Goal: Transaction & Acquisition: Register for event/course

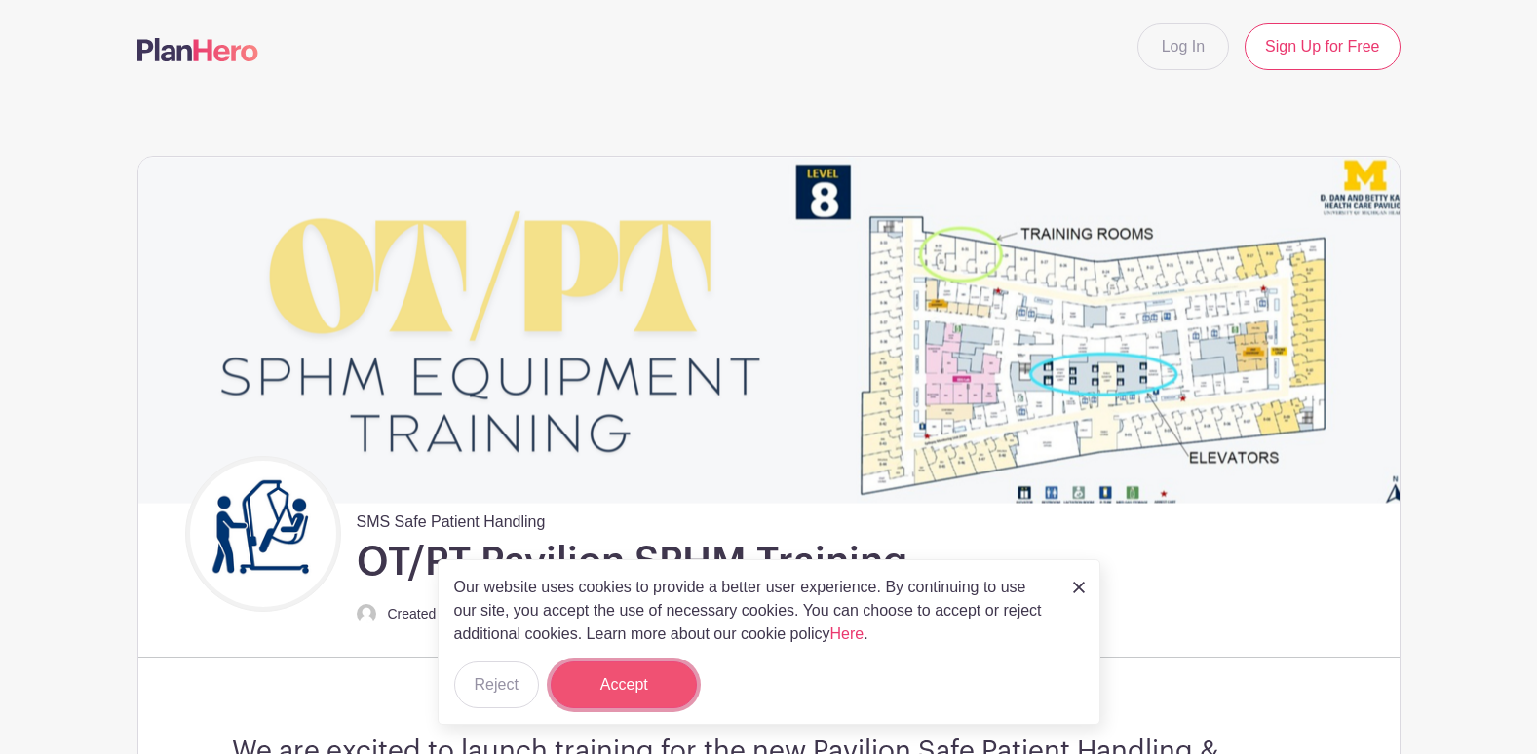
click at [588, 683] on button "Accept" at bounding box center [624, 685] width 146 height 47
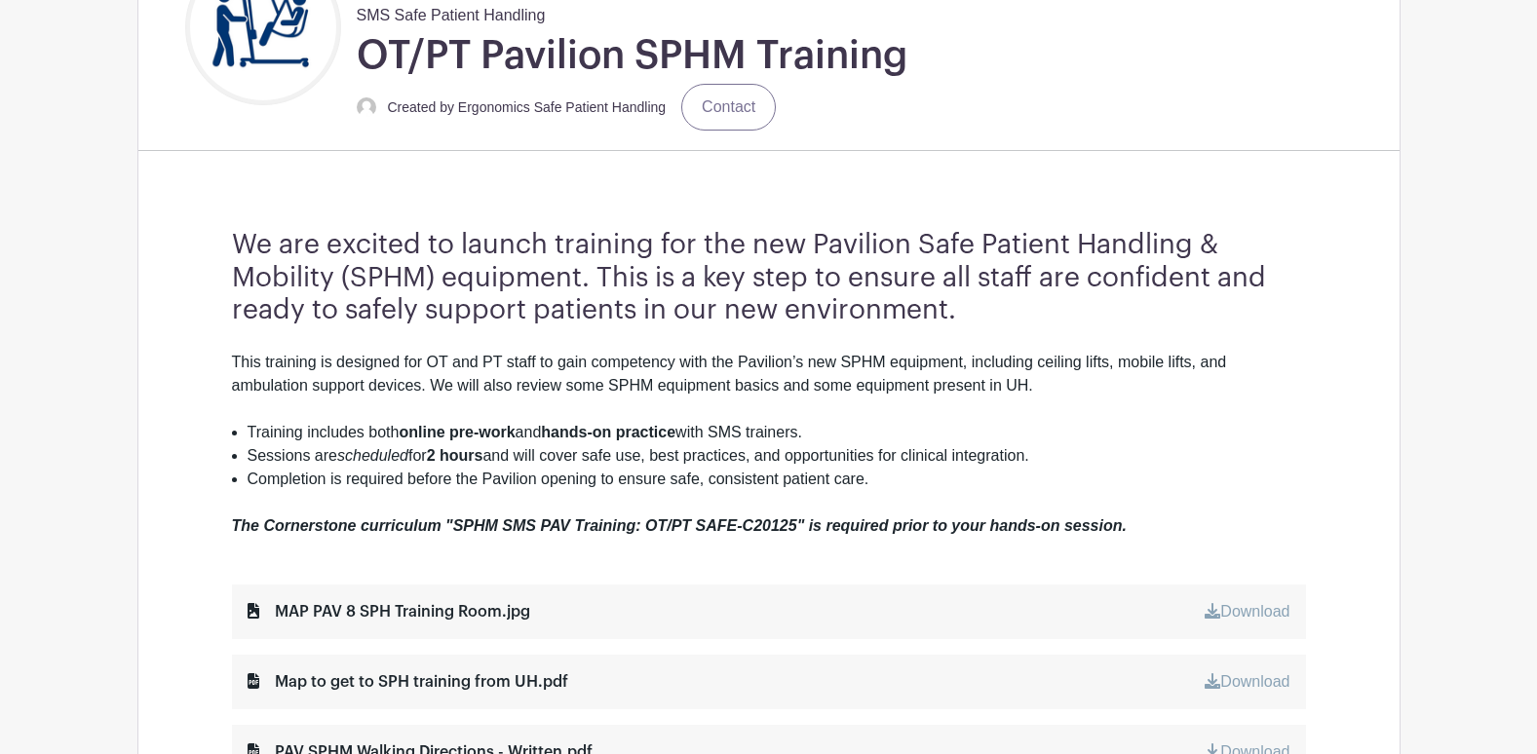
scroll to position [546, 0]
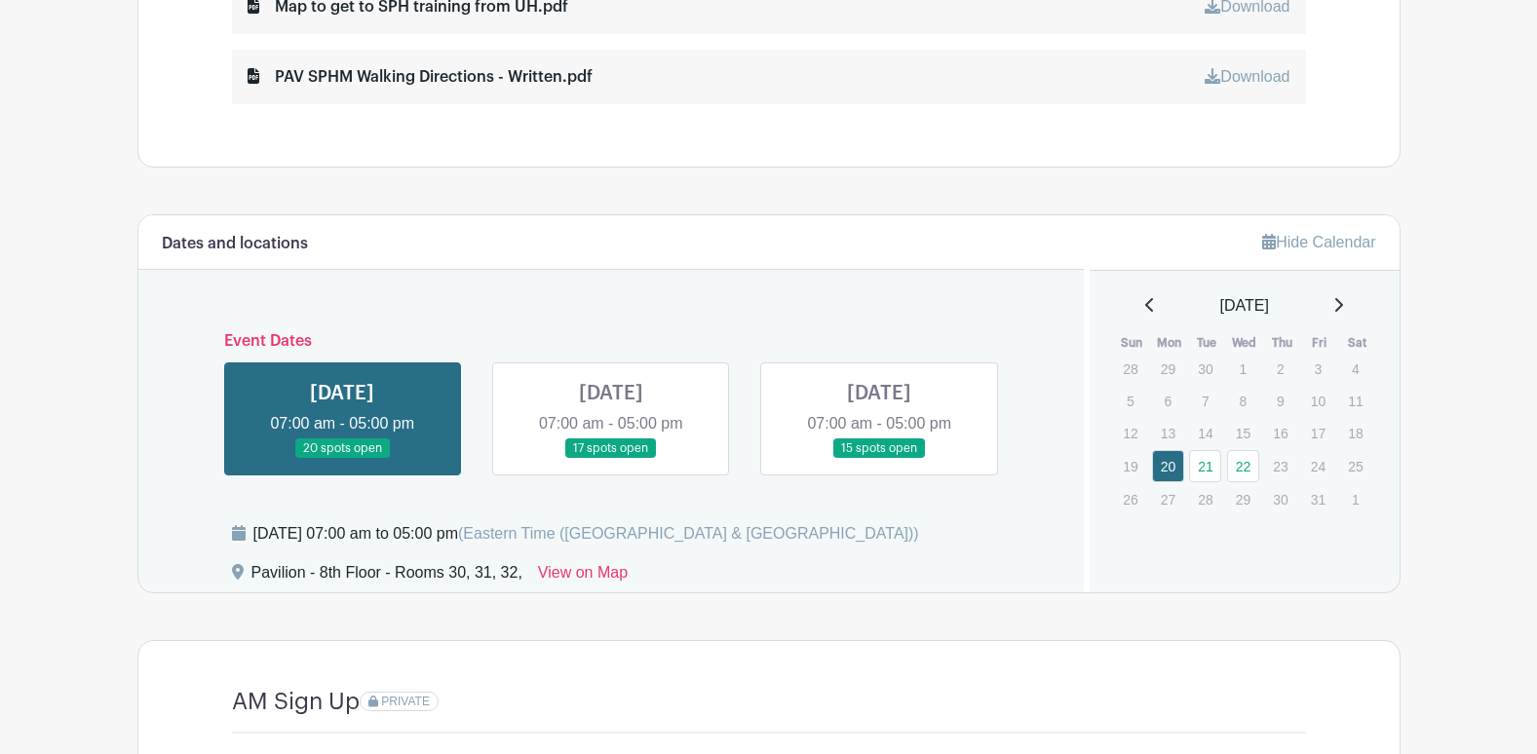
scroll to position [1196, 0]
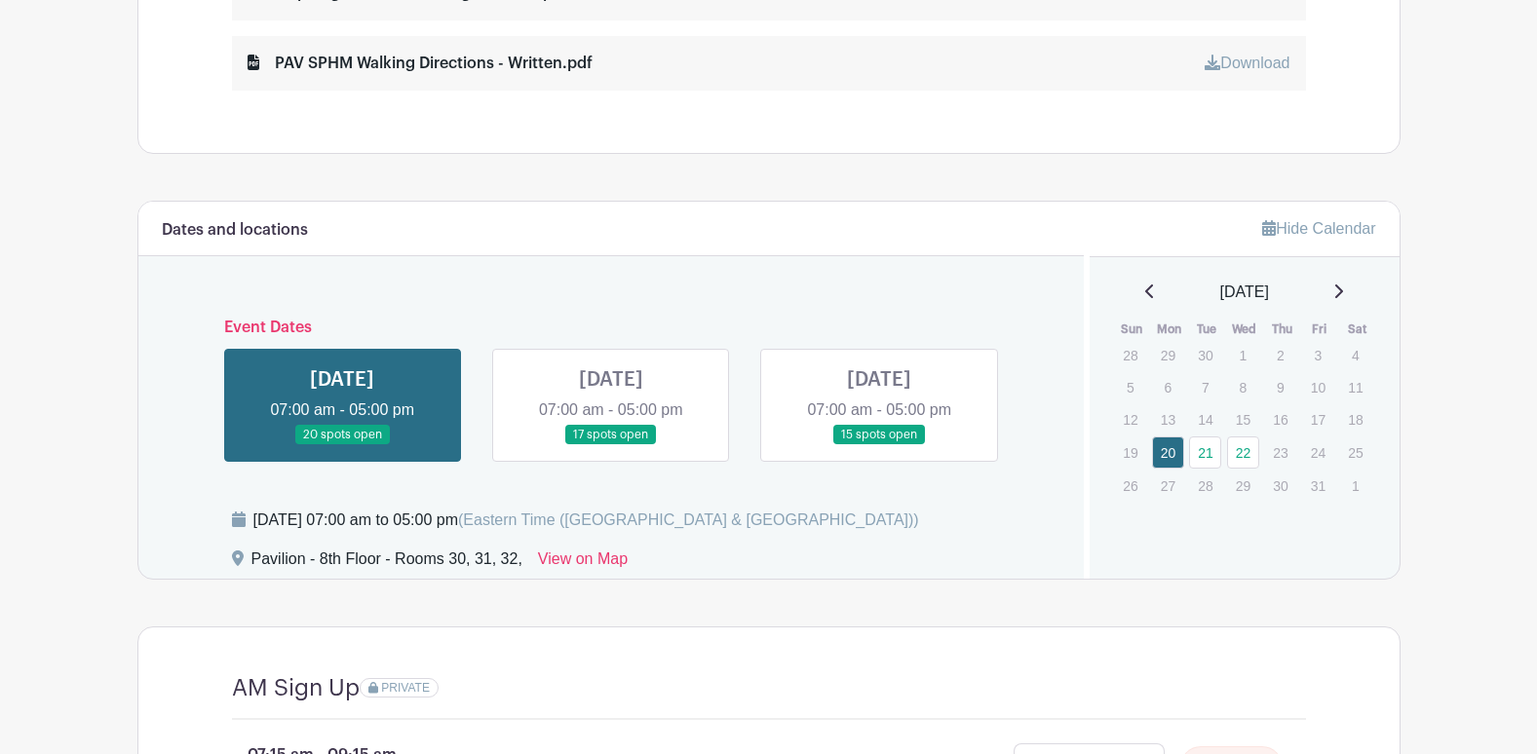
click at [611, 445] on link at bounding box center [611, 445] width 0 height 0
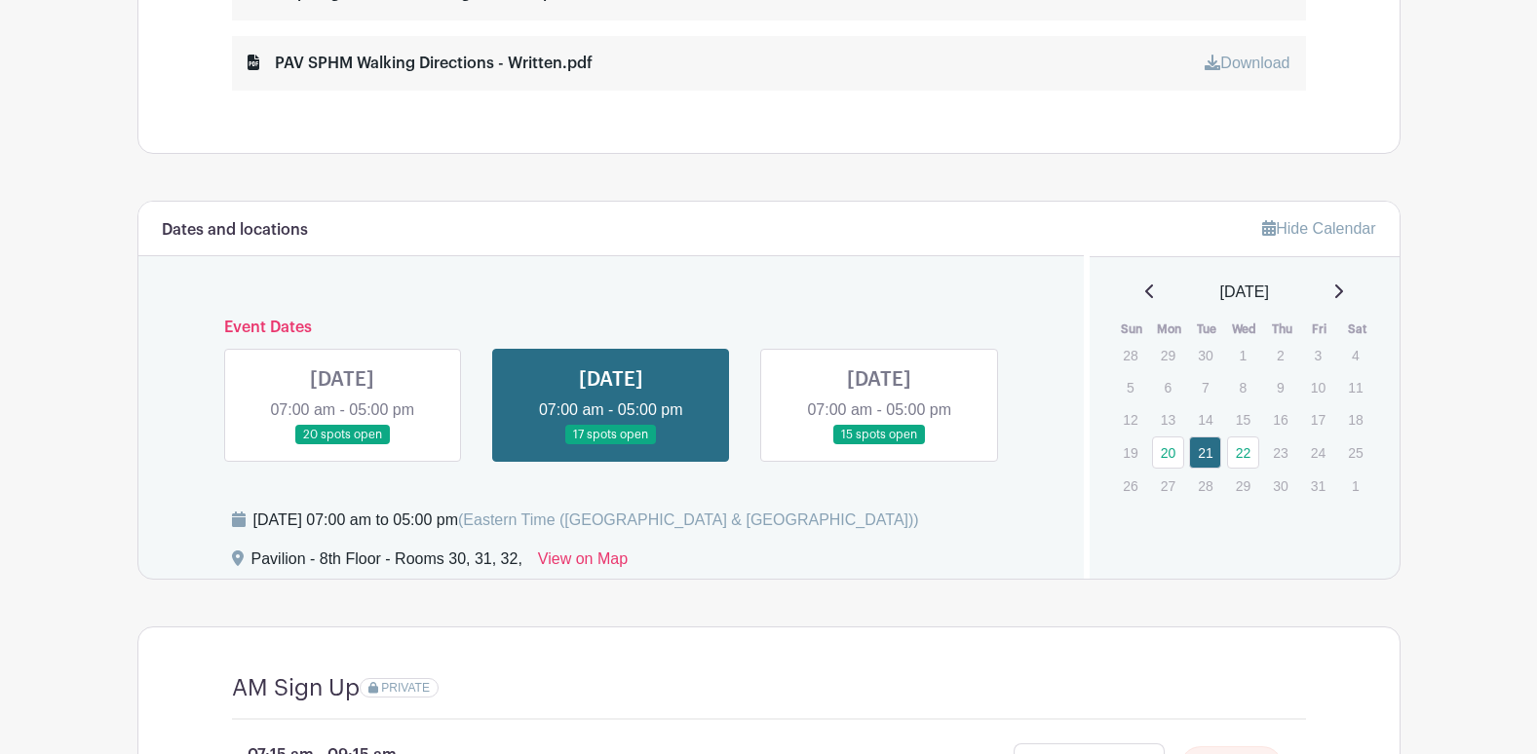
click at [611, 445] on link at bounding box center [611, 445] width 0 height 0
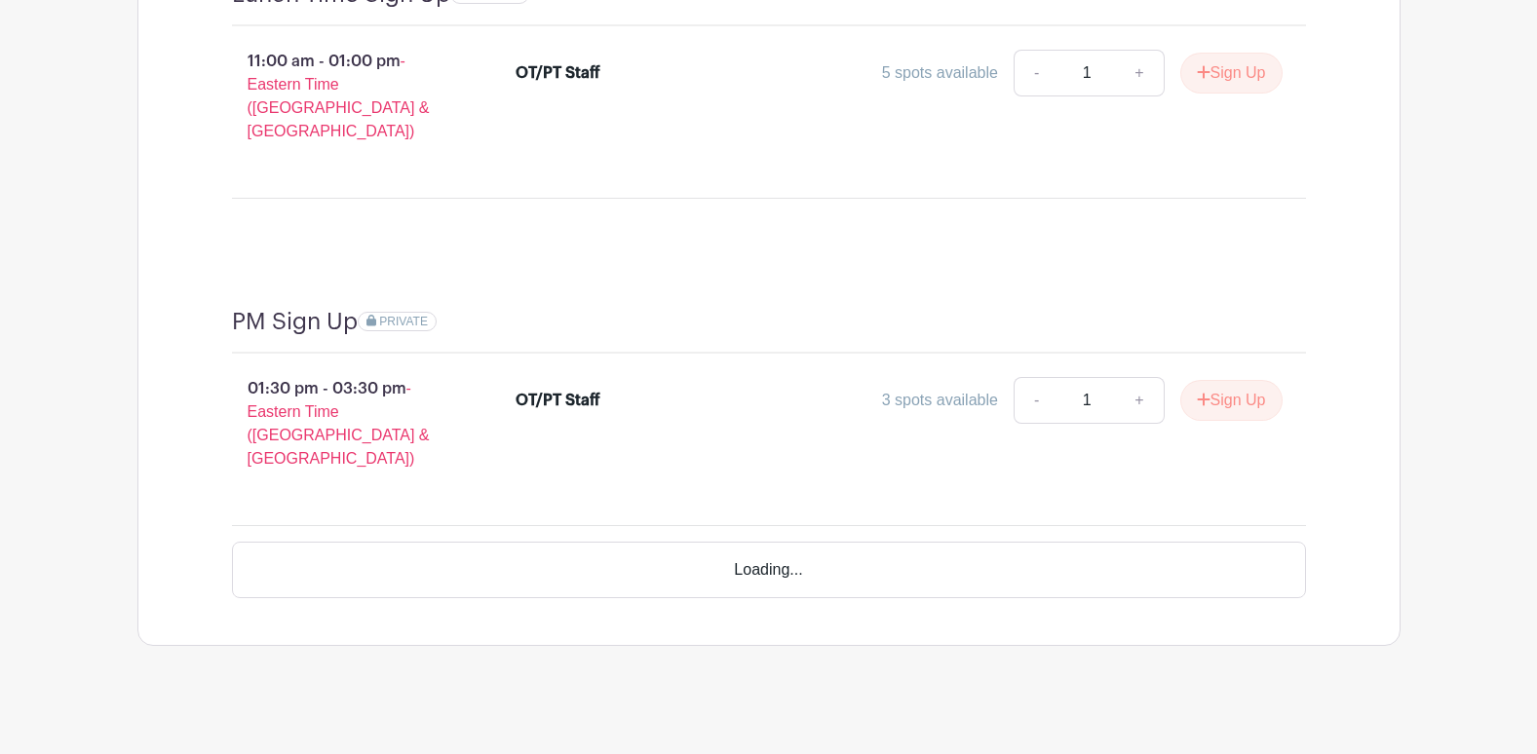
scroll to position [2104, 0]
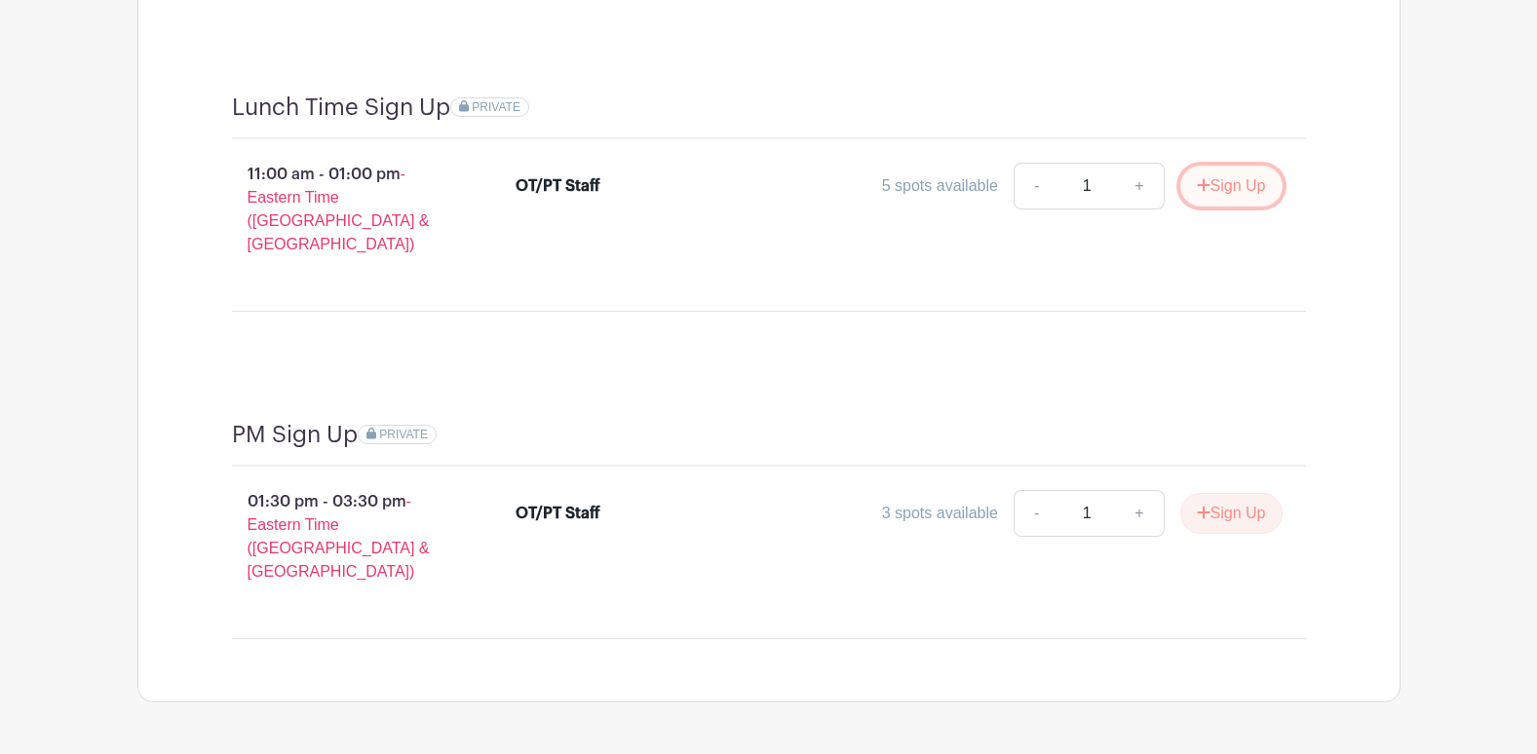
click at [984, 166] on button "Sign Up" at bounding box center [1231, 186] width 102 height 41
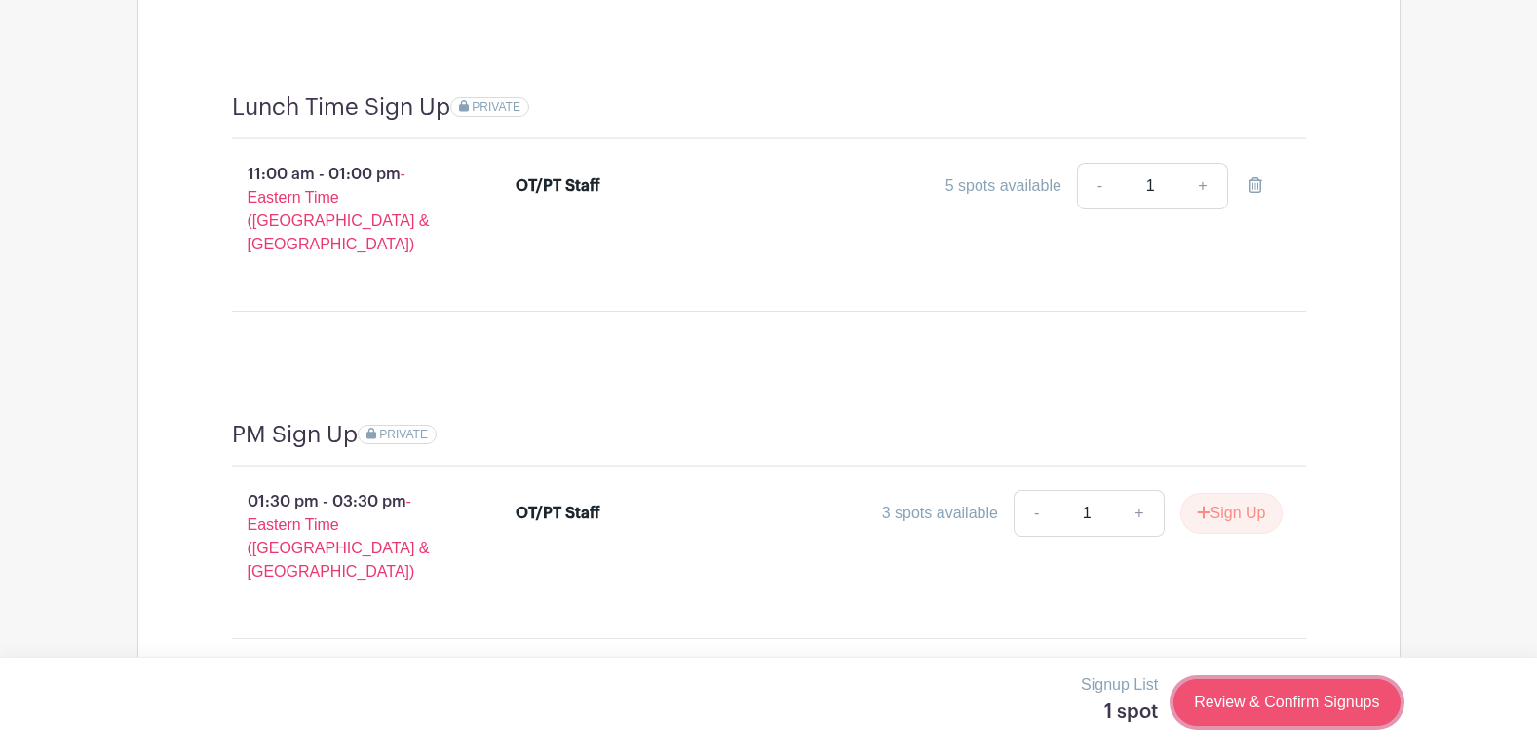
click at [984, 704] on link "Review & Confirm Signups" at bounding box center [1287, 702] width 226 height 47
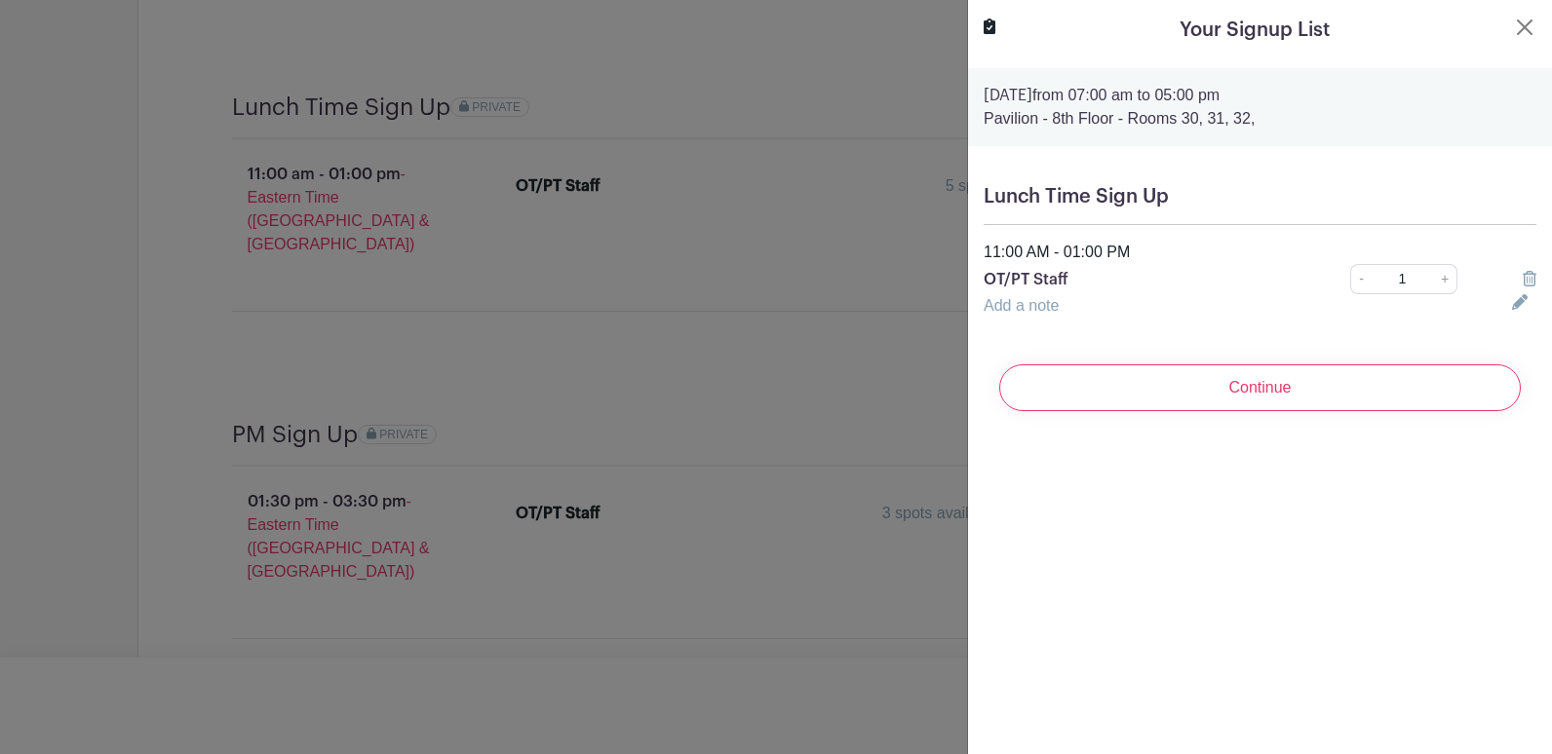
click at [984, 305] on link "Add a note" at bounding box center [1021, 305] width 75 height 17
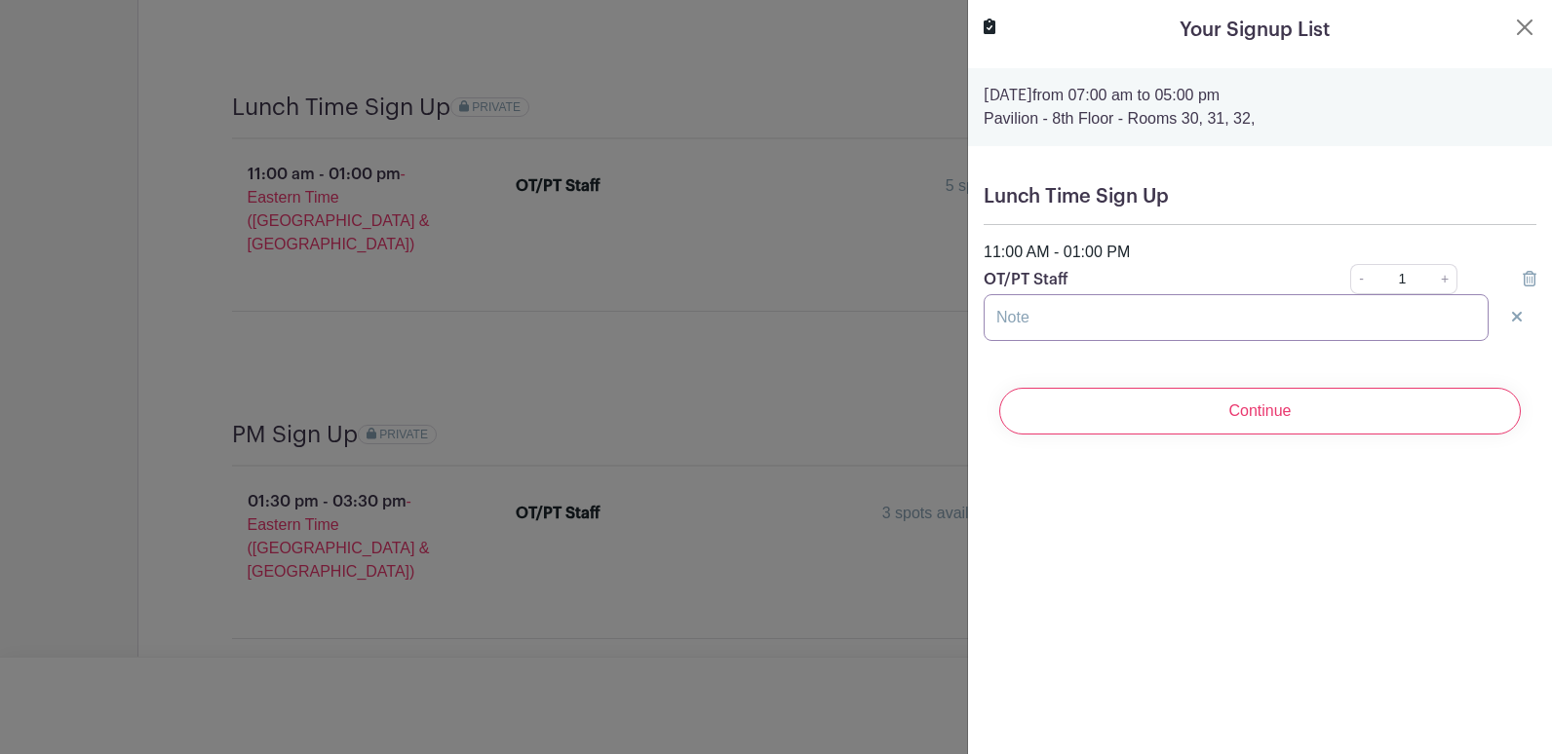
click at [984, 321] on input "text" at bounding box center [1236, 317] width 505 height 47
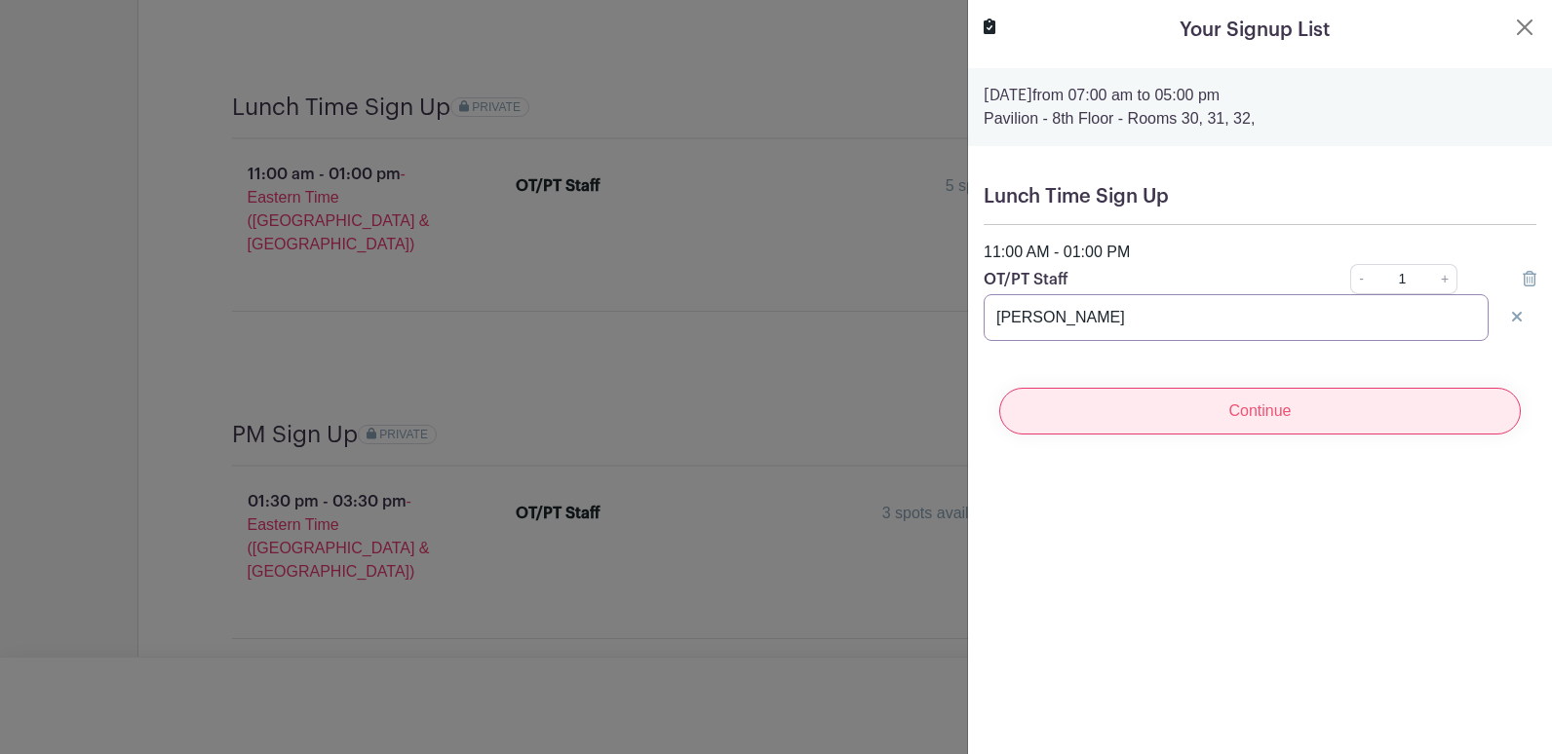
type input "[PERSON_NAME]"
click at [984, 420] on input "Continue" at bounding box center [1259, 411] width 521 height 47
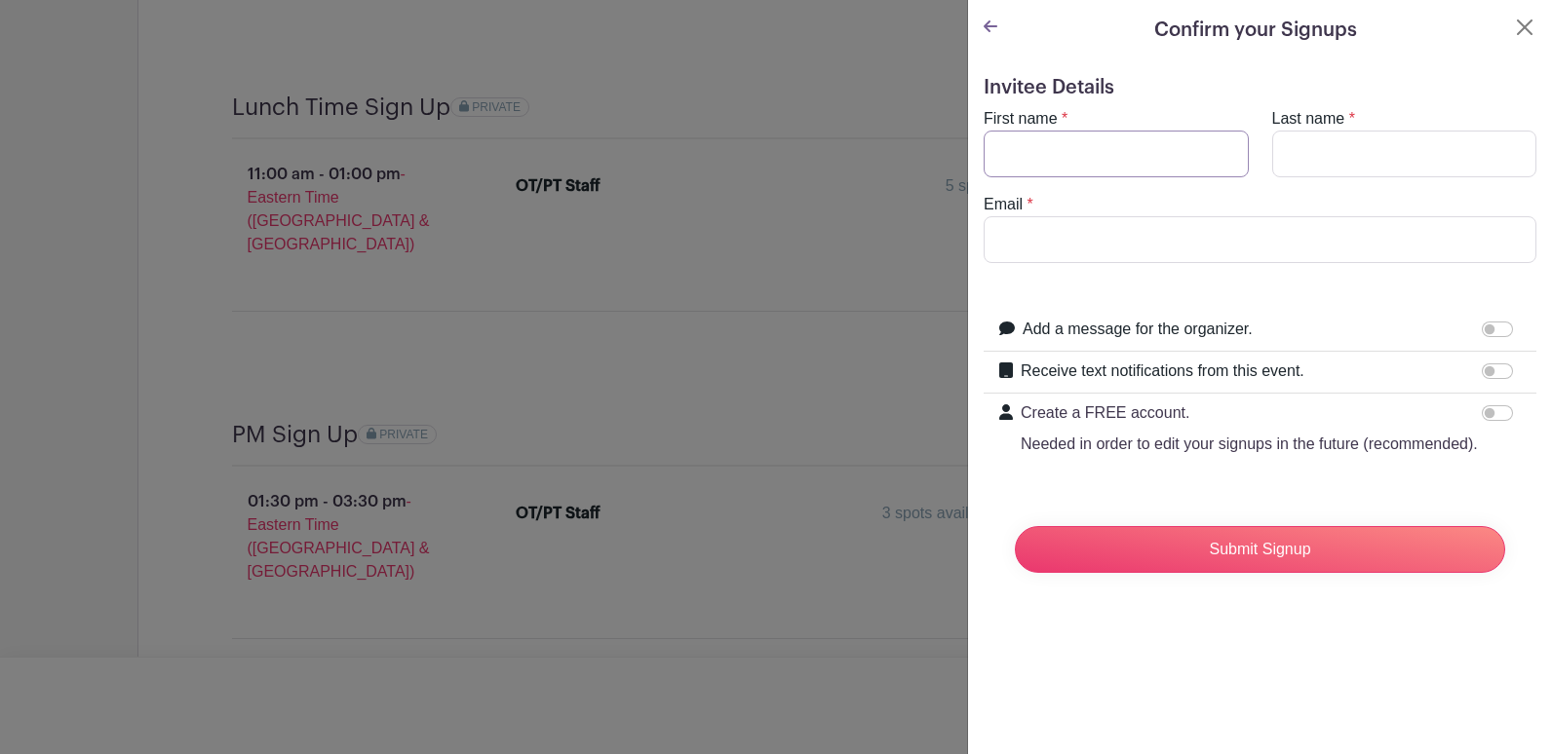
click at [984, 150] on input "First name" at bounding box center [1116, 154] width 265 height 47
type input "[PERSON_NAME]"
click at [984, 145] on input "Last name" at bounding box center [1404, 154] width 265 height 47
type input "[PERSON_NAME]"
click at [984, 235] on input "Email" at bounding box center [1260, 239] width 553 height 47
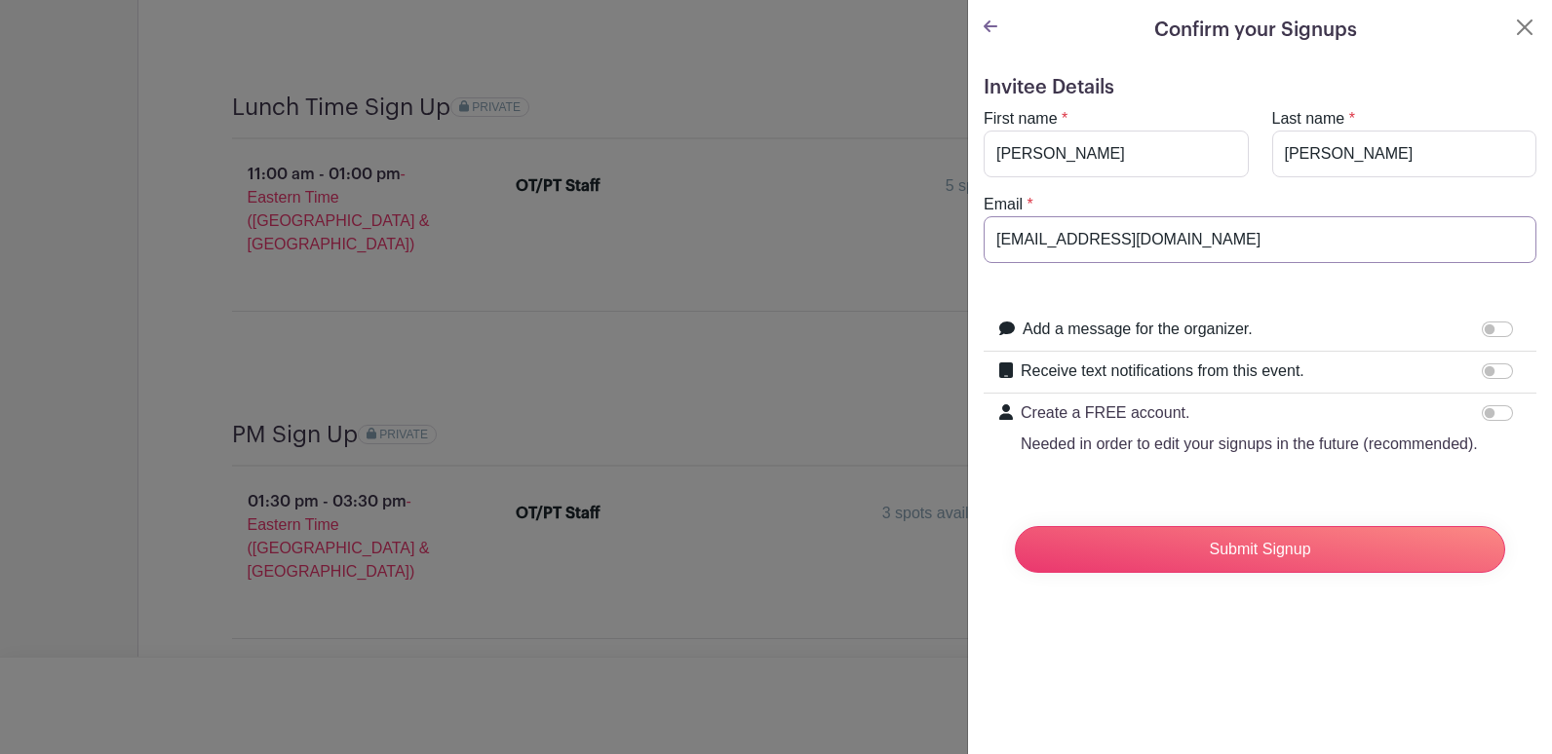
type input "[EMAIL_ADDRESS][DOMAIN_NAME]"
drag, startPoint x: 1474, startPoint y: 365, endPoint x: 1524, endPoint y: 367, distance: 50.8
click at [984, 367] on div "Invitee Details First name * [PERSON_NAME] Last name * [PERSON_NAME] Email * [E…" at bounding box center [1260, 339] width 584 height 559
drag, startPoint x: 1514, startPoint y: 363, endPoint x: 1551, endPoint y: 360, distance: 37.2
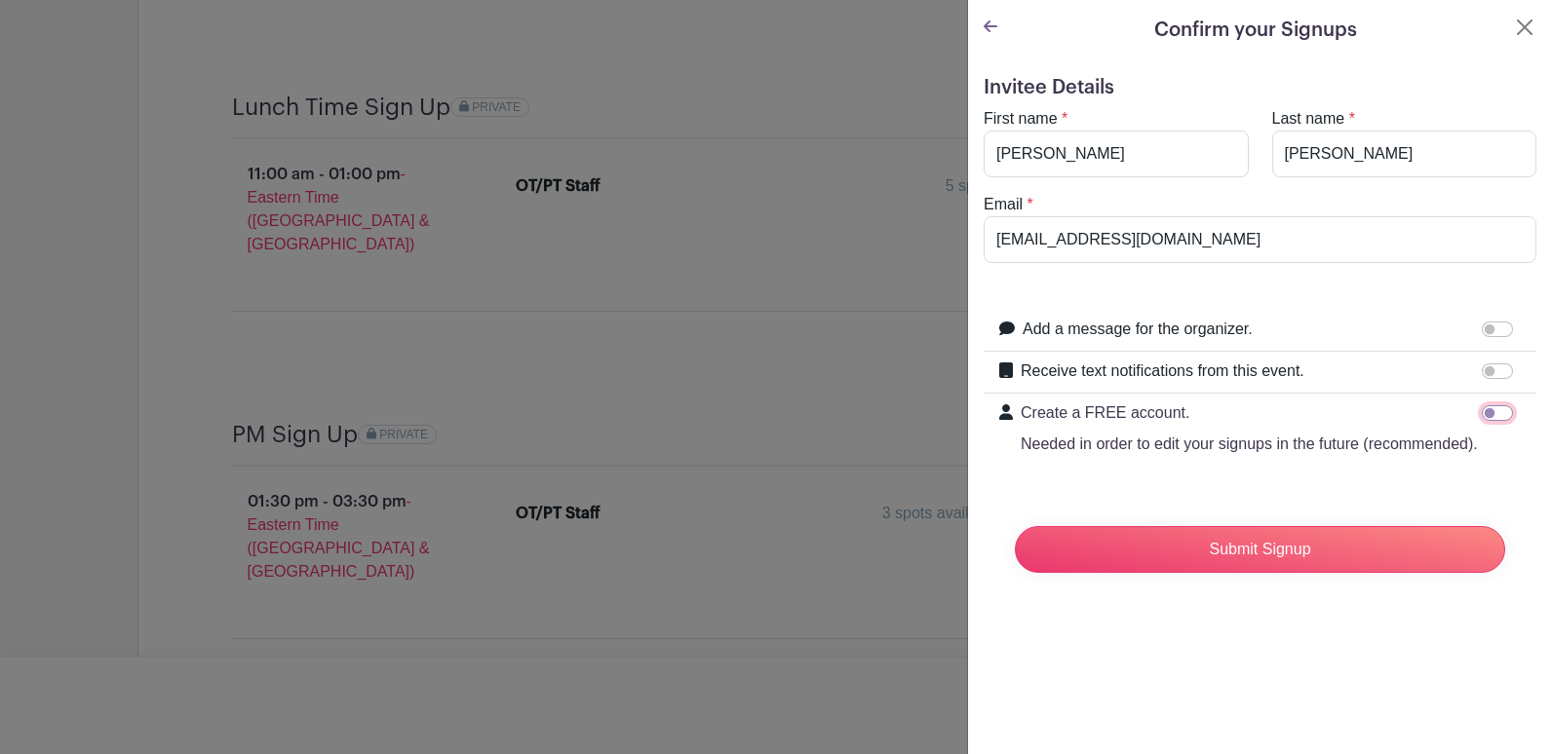
click at [984, 406] on input "Create a FREE account. Needed in order to edit your signups in the future (reco…" at bounding box center [1497, 413] width 31 height 16
checkbox input "true"
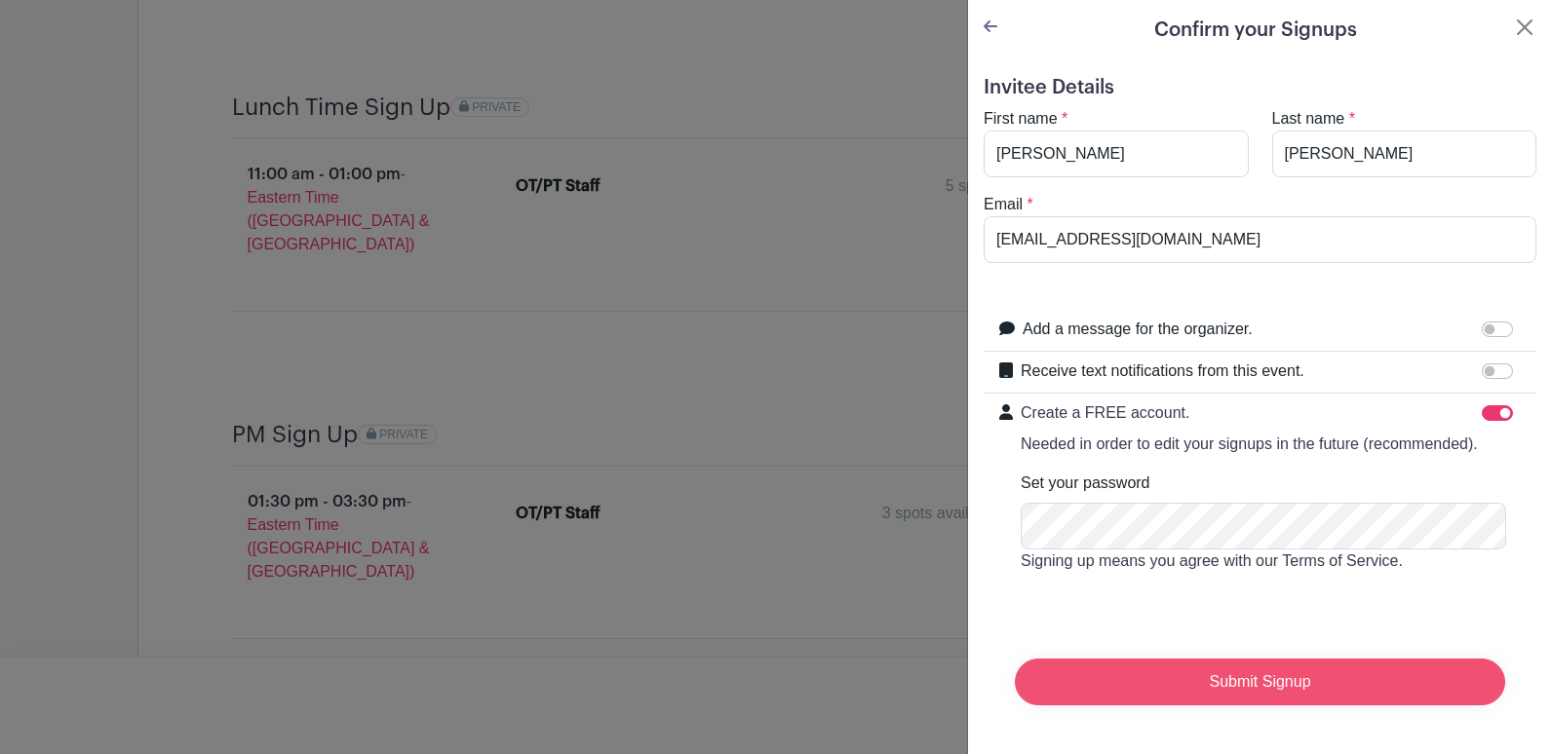
click at [984, 694] on input "Submit Signup" at bounding box center [1260, 682] width 490 height 47
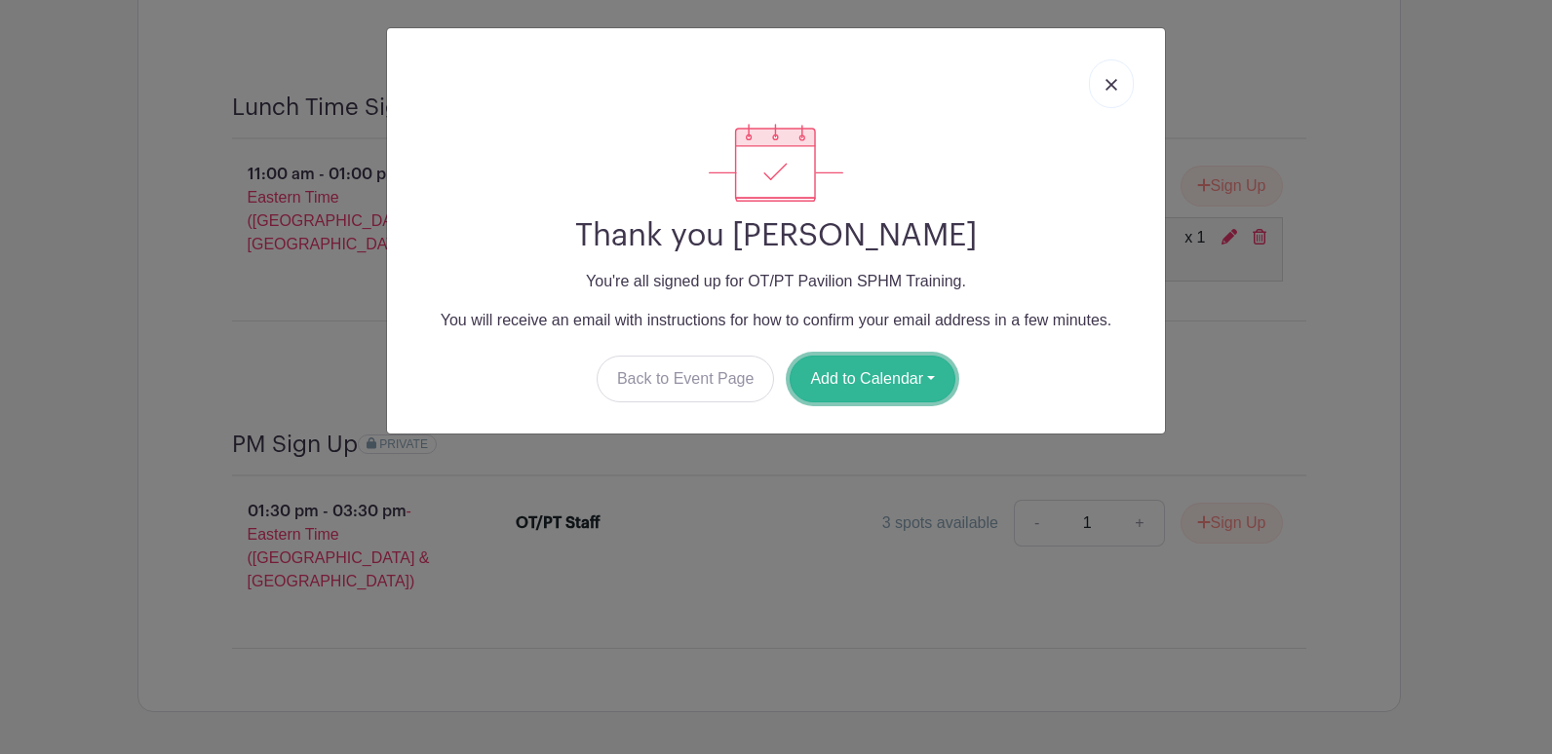
click at [866, 375] on button "Add to Calendar" at bounding box center [873, 379] width 166 height 47
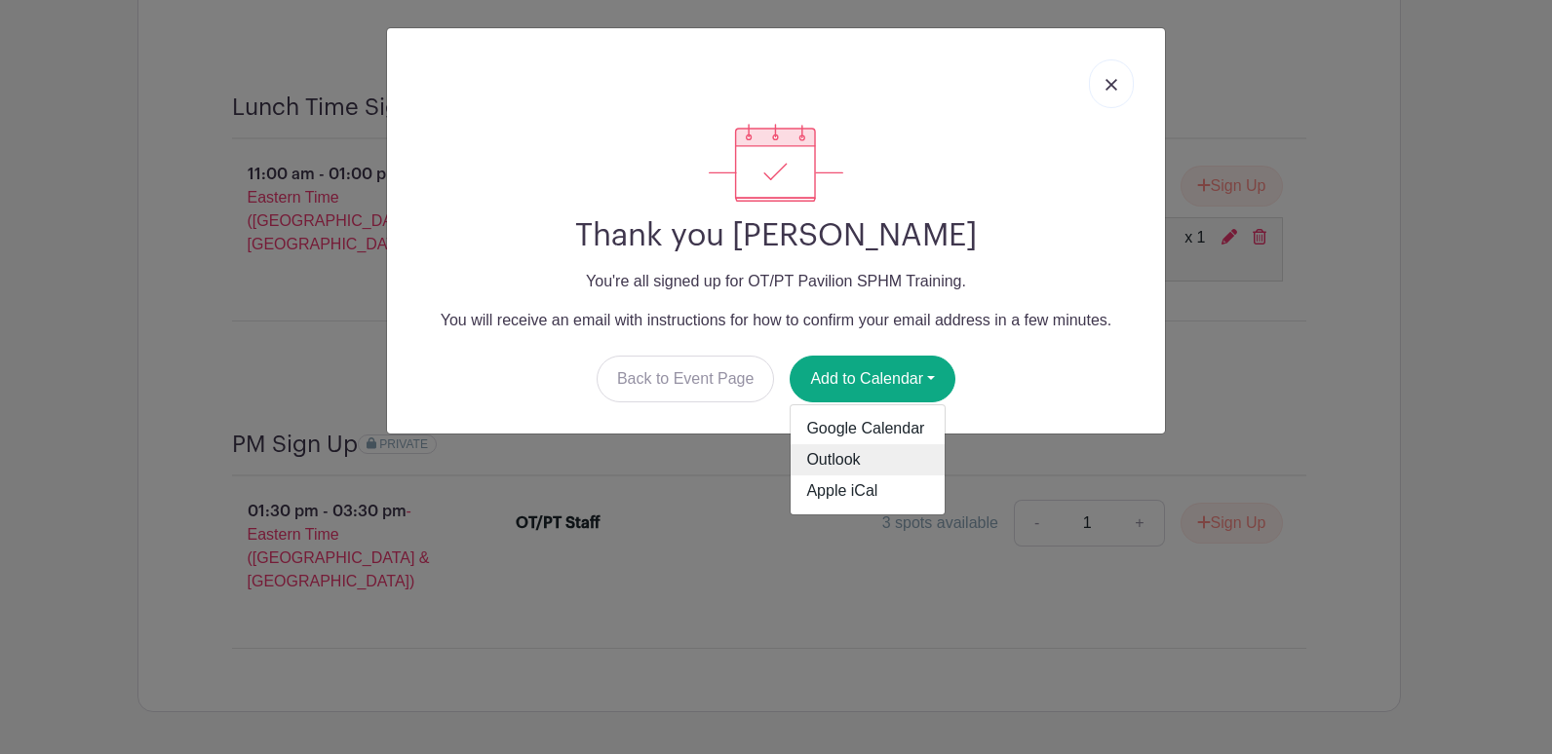
click at [837, 459] on link "Outlook" at bounding box center [868, 459] width 154 height 31
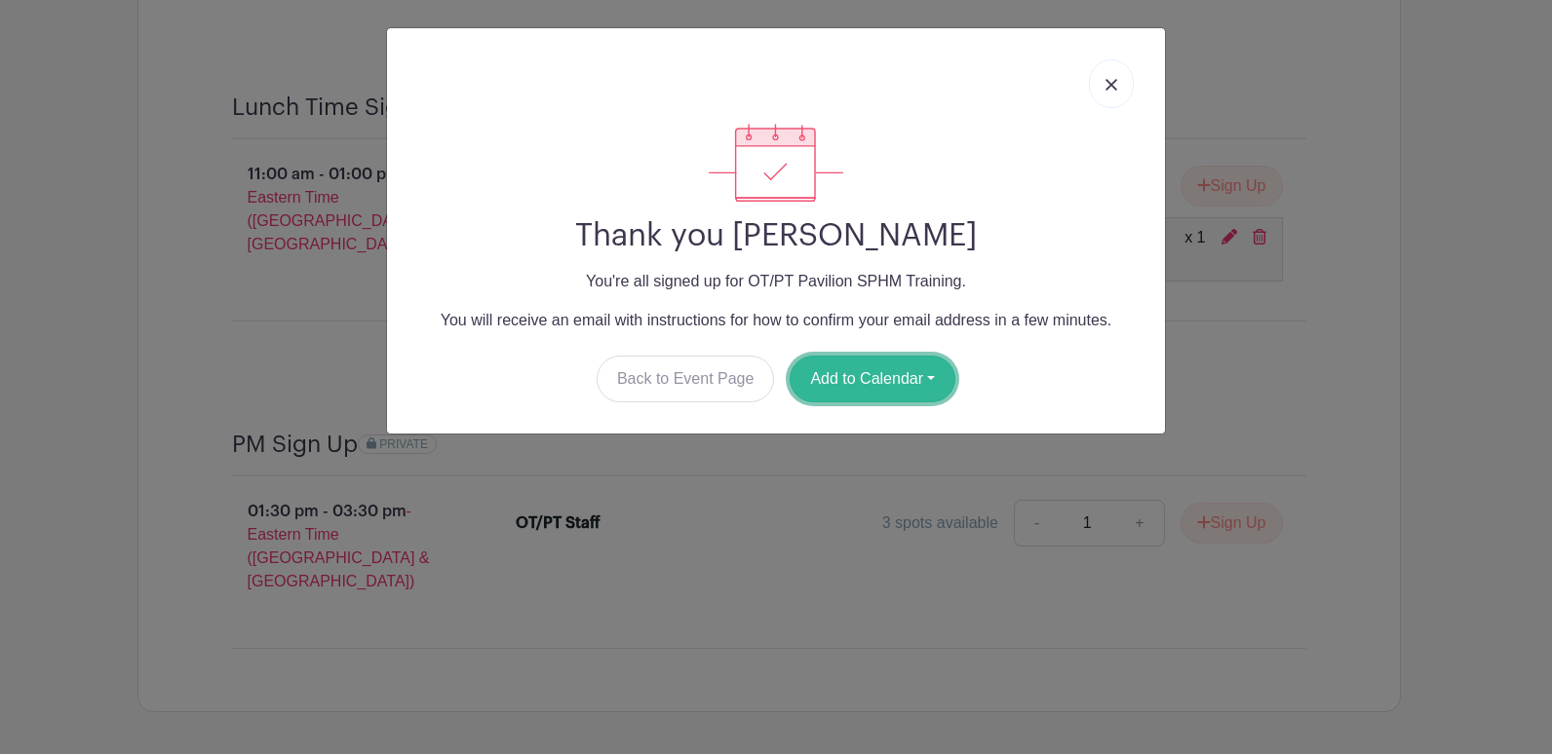
click at [867, 383] on button "Add to Calendar" at bounding box center [873, 379] width 166 height 47
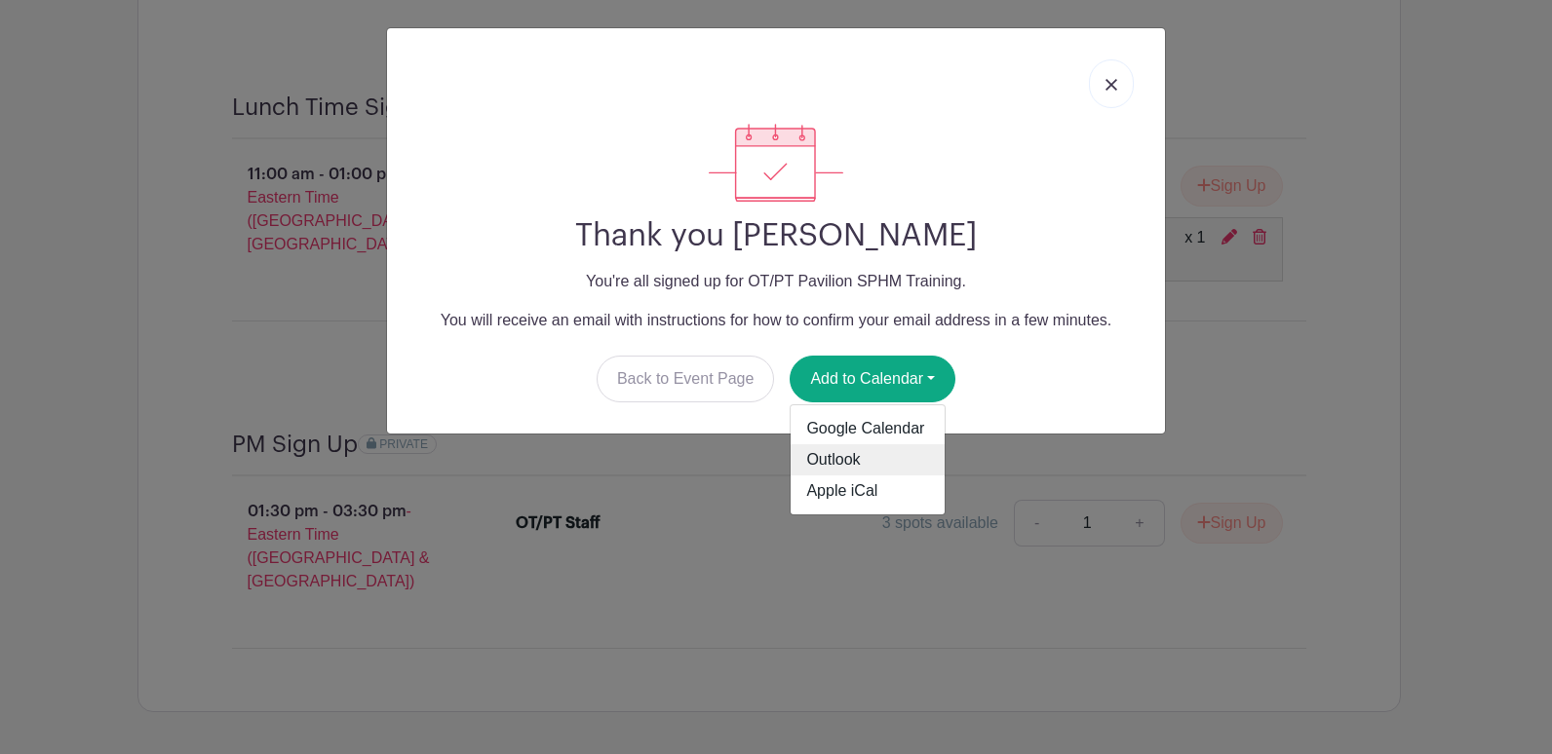
click at [841, 455] on link "Outlook" at bounding box center [868, 459] width 154 height 31
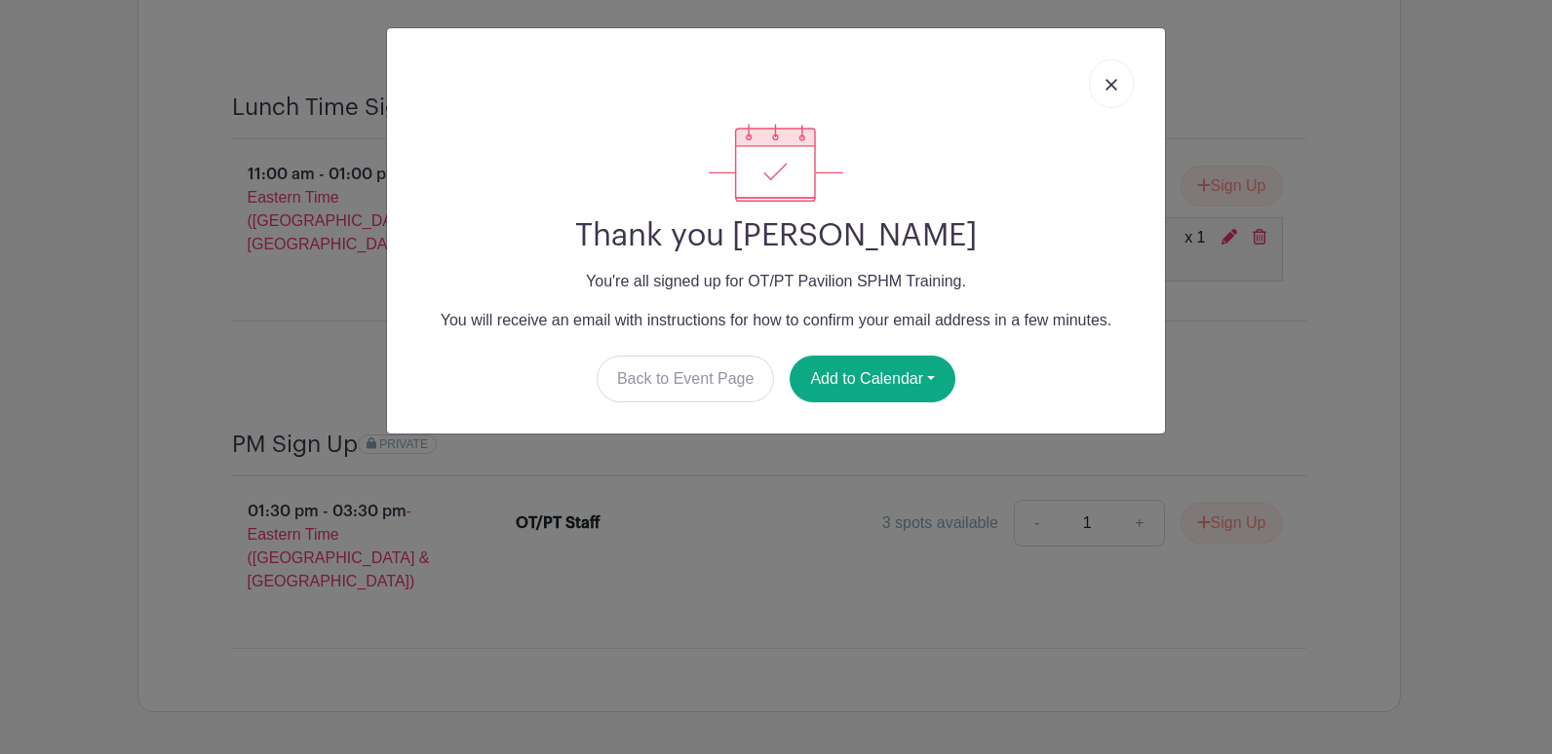
drag, startPoint x: 1300, startPoint y: 428, endPoint x: 1387, endPoint y: 394, distance: 93.2
click at [984, 426] on div "Thank you [PERSON_NAME] You're all signed up for OT/PT Pavilion SPHM Training. …" at bounding box center [776, 377] width 1552 height 754
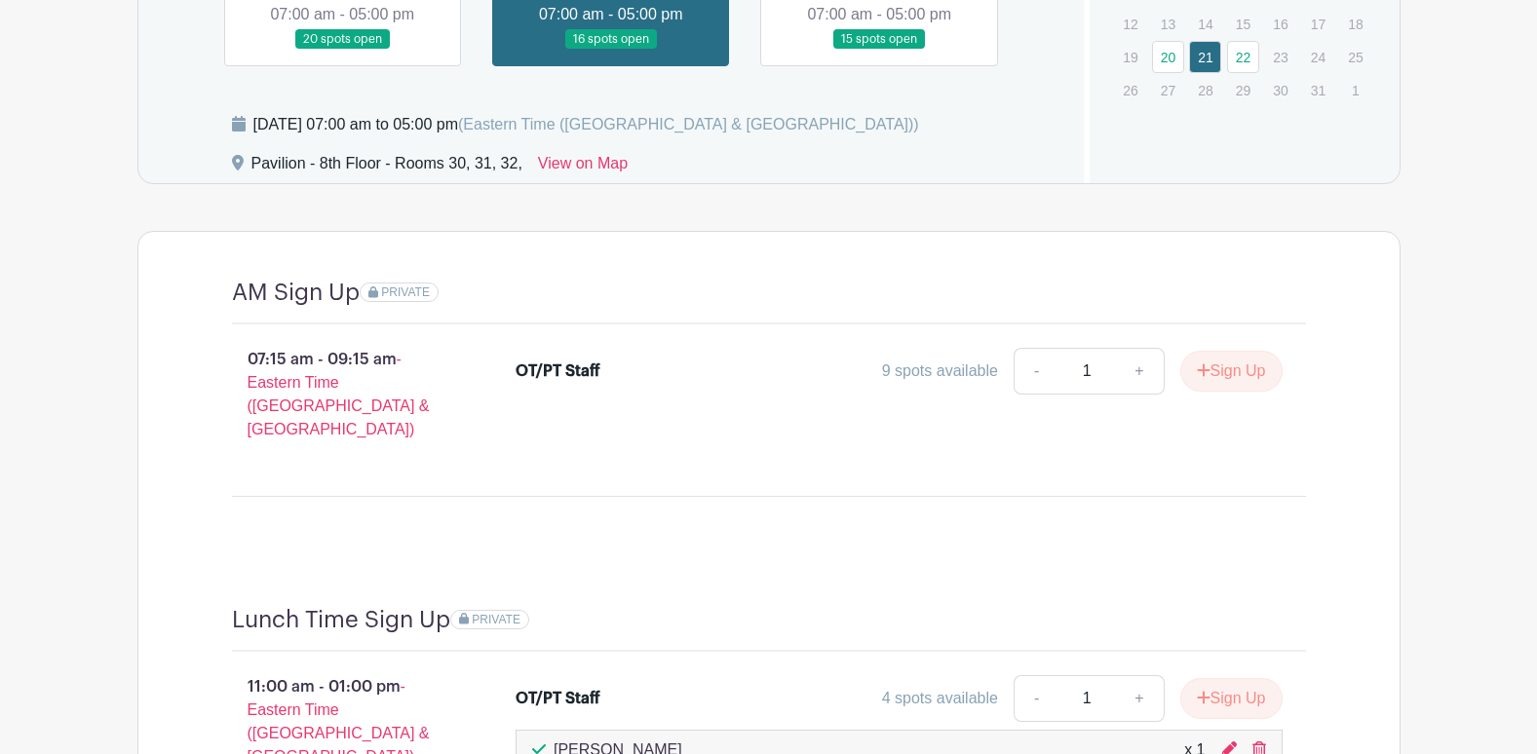
scroll to position [1477, 0]
